Goal: Find specific page/section: Find specific page/section

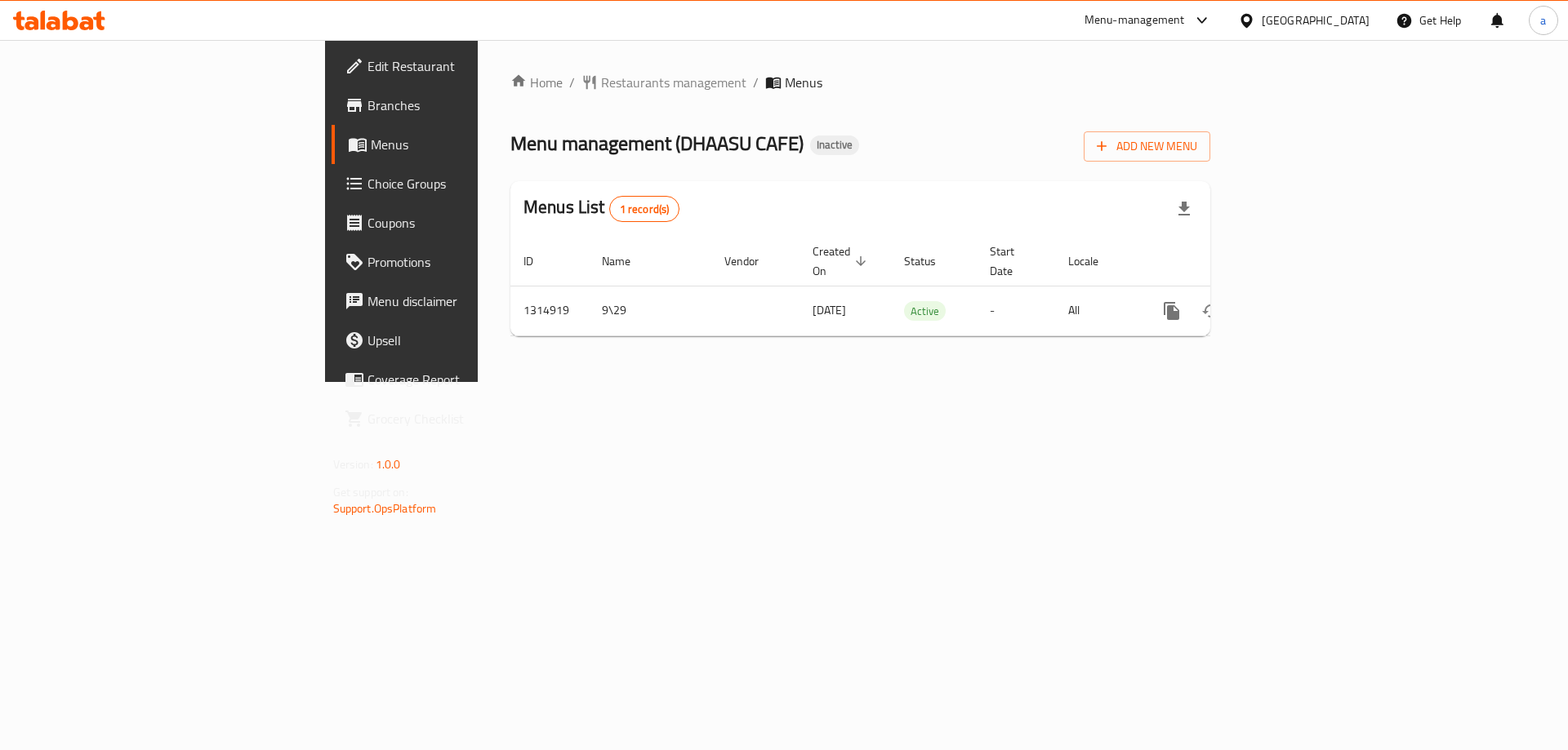
click at [1296, 32] on div "[GEOGRAPHIC_DATA]" at bounding box center [1303, 20] width 157 height 40
click at [1300, 22] on div "[GEOGRAPHIC_DATA]" at bounding box center [1315, 20] width 108 height 18
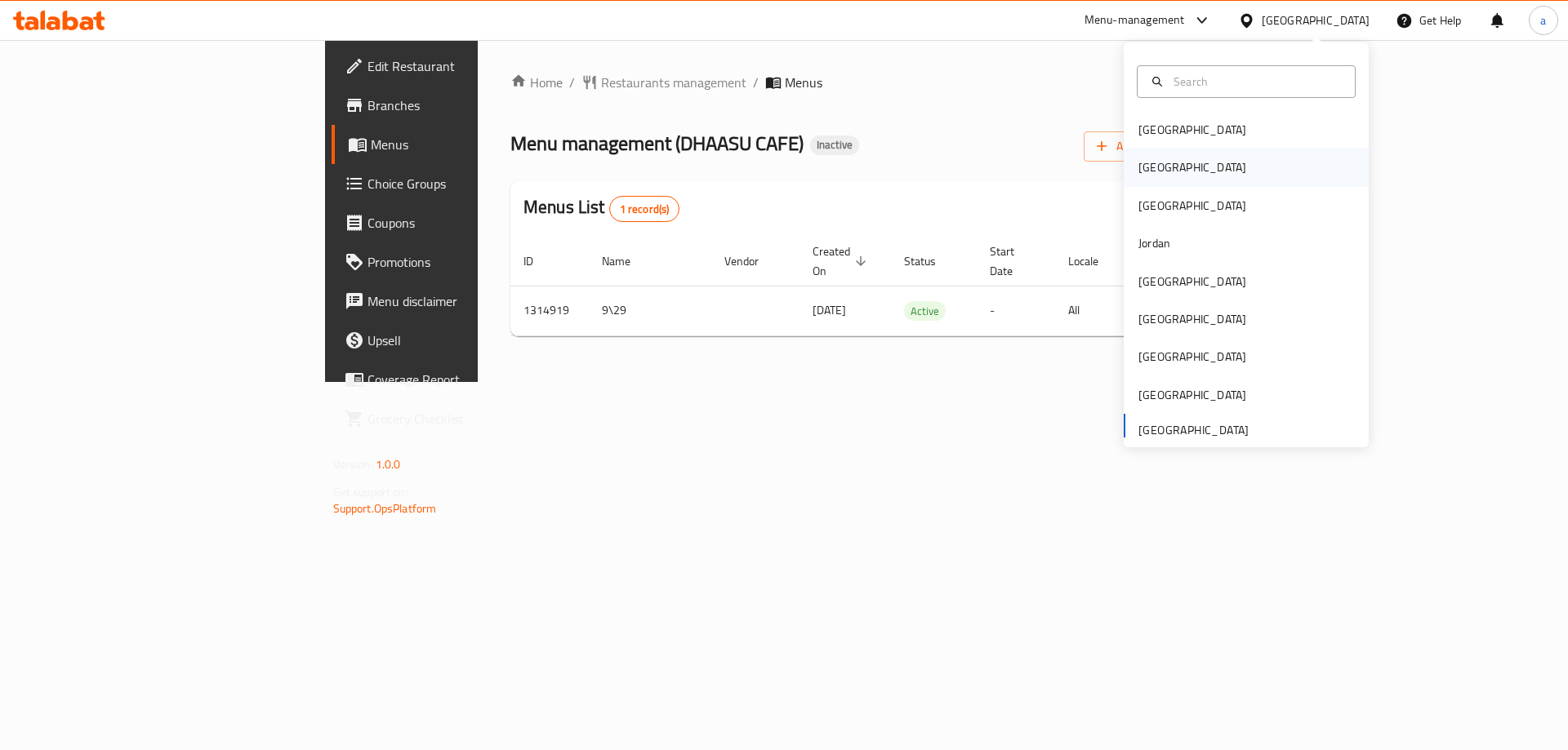
click at [1147, 164] on div "[GEOGRAPHIC_DATA]" at bounding box center [1192, 167] width 108 height 18
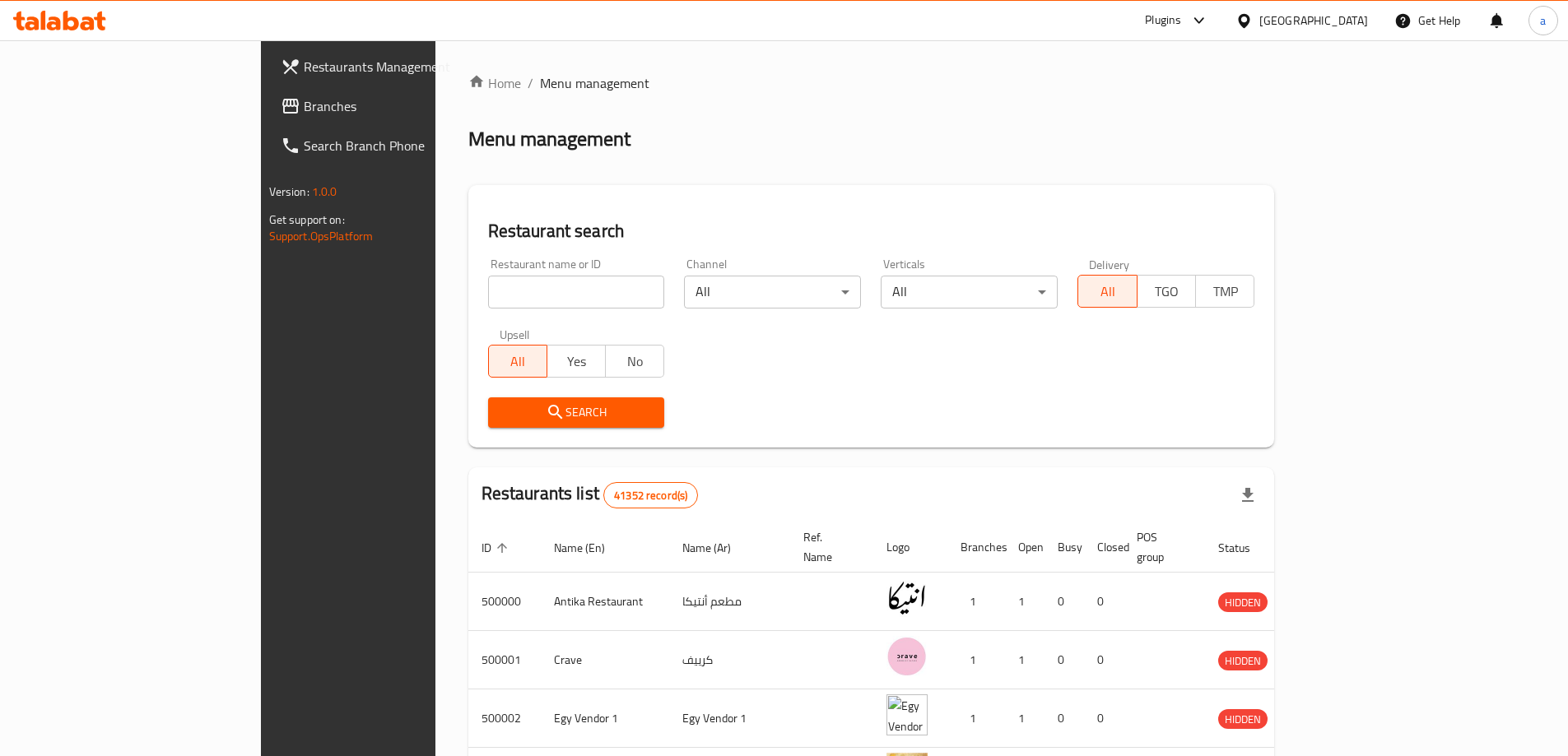
click at [304, 111] on span "Branches" at bounding box center [406, 106] width 205 height 19
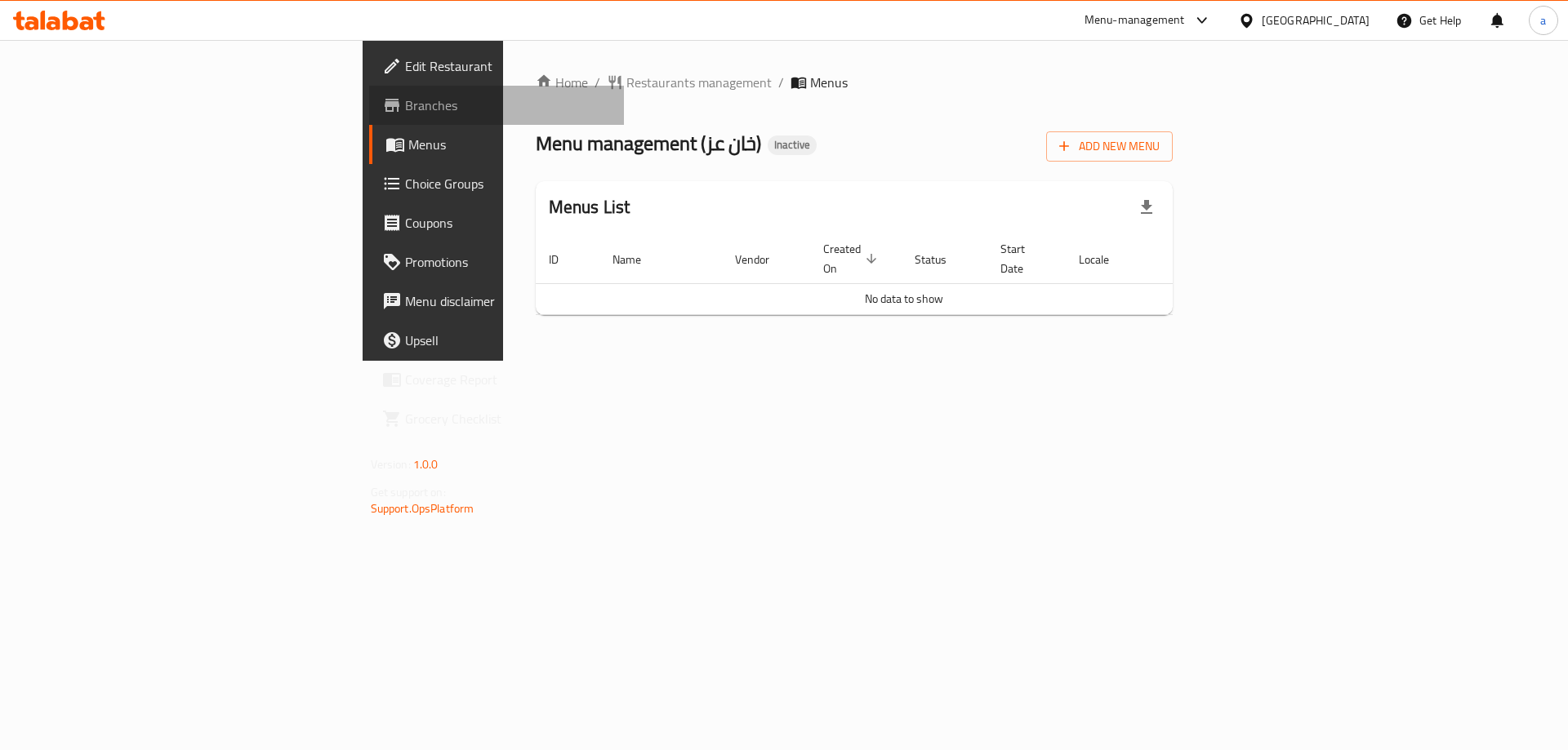
click at [405, 105] on span "Branches" at bounding box center [508, 105] width 206 height 19
